Goal: Information Seeking & Learning: Learn about a topic

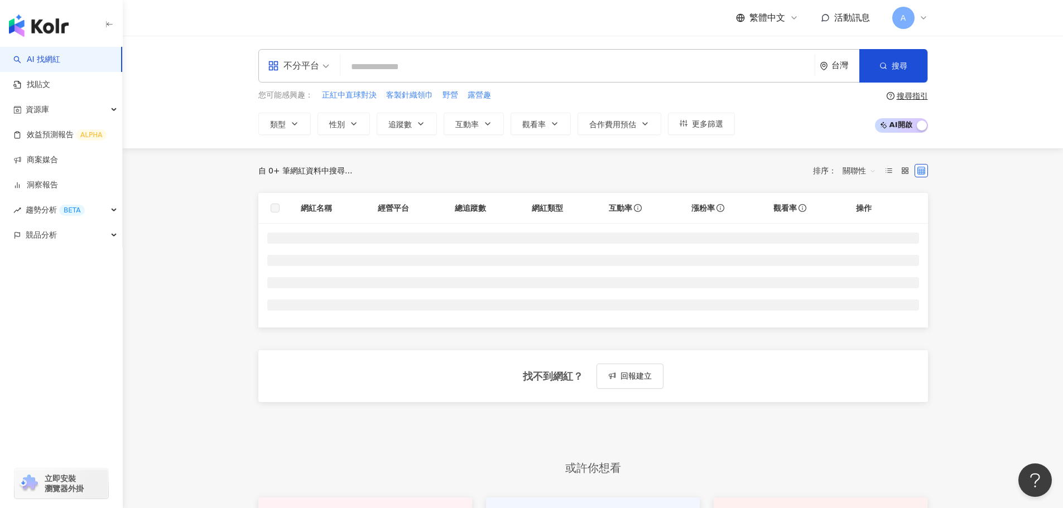
click at [403, 69] on input "search" at bounding box center [577, 66] width 465 height 21
type input "*****"
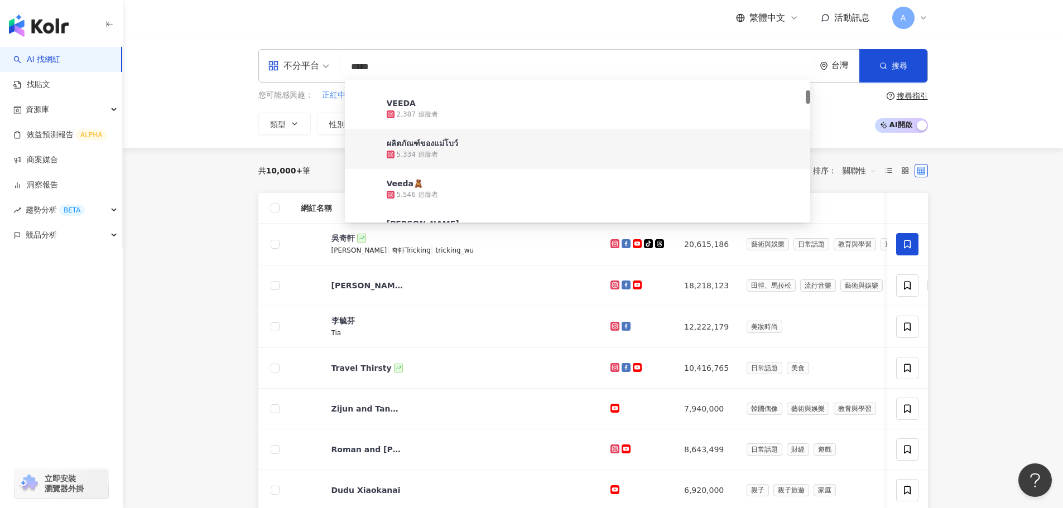
scroll to position [56, 0]
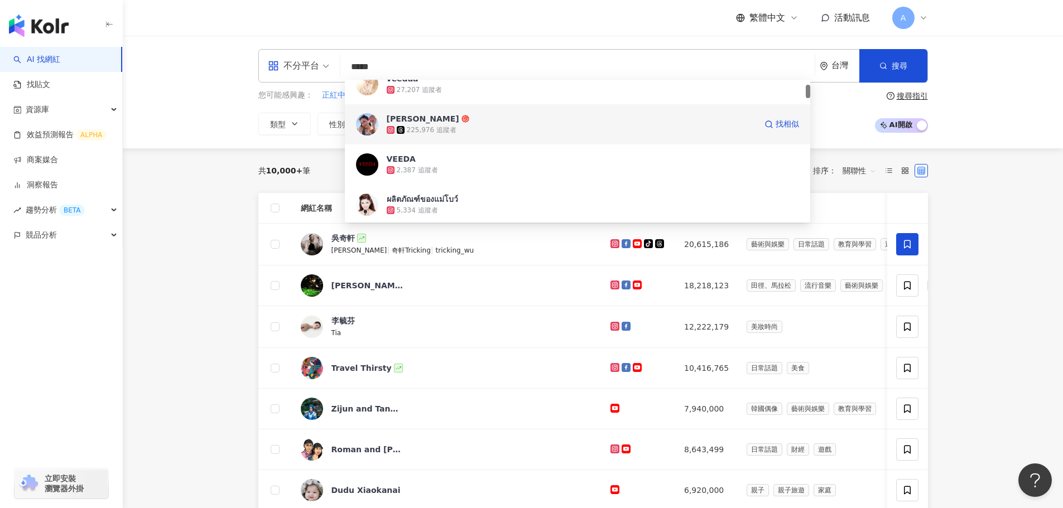
click at [492, 124] on div "225,976 追蹤者" at bounding box center [571, 129] width 369 height 11
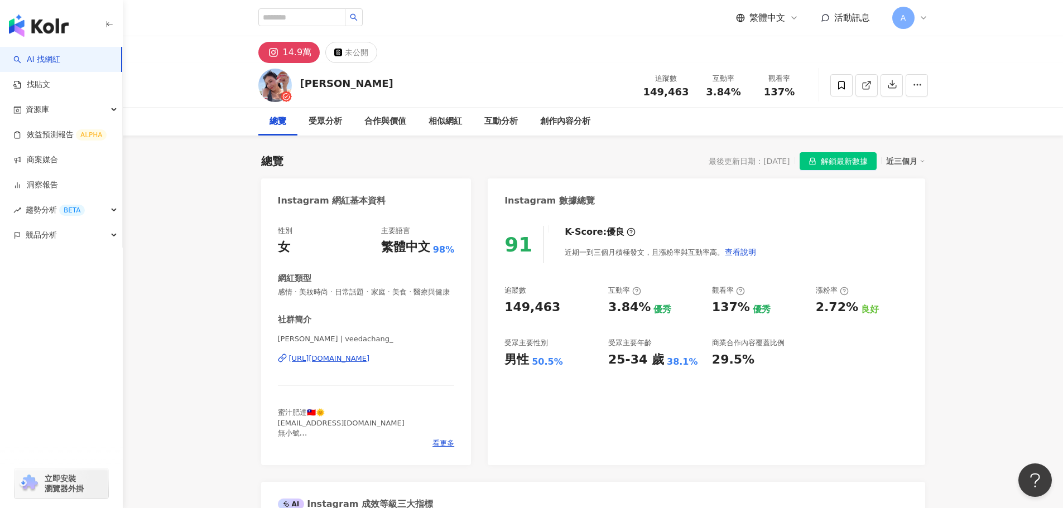
click at [869, 86] on icon at bounding box center [866, 86] width 6 height 6
click at [832, 161] on span "解鎖最新數據" at bounding box center [844, 162] width 47 height 18
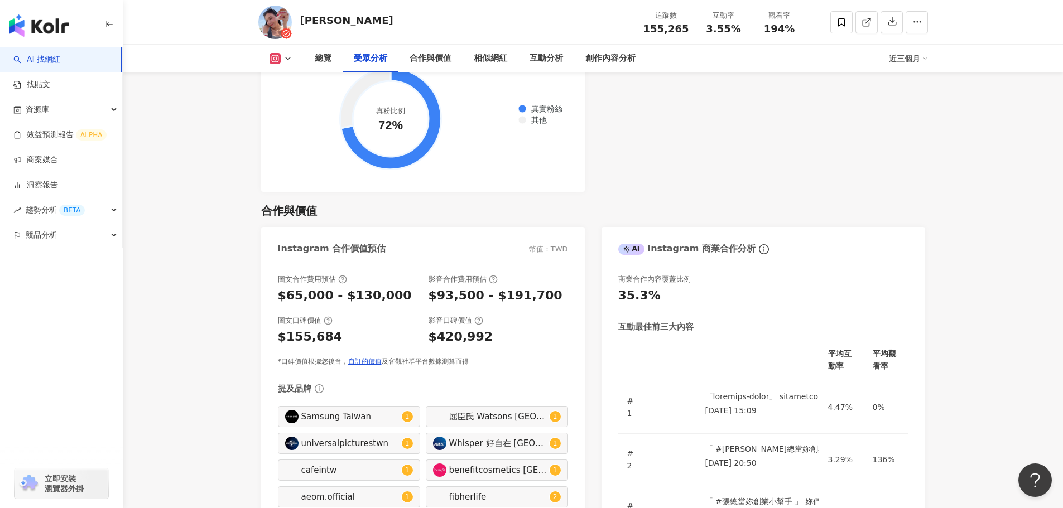
scroll to position [1395, 0]
